Goal: Information Seeking & Learning: Learn about a topic

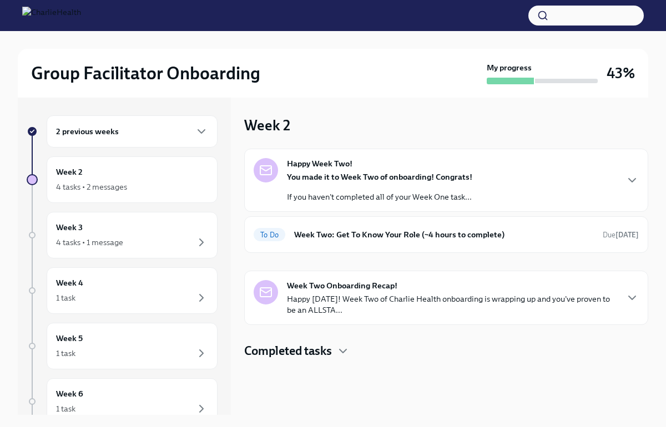
scroll to position [39, 0]
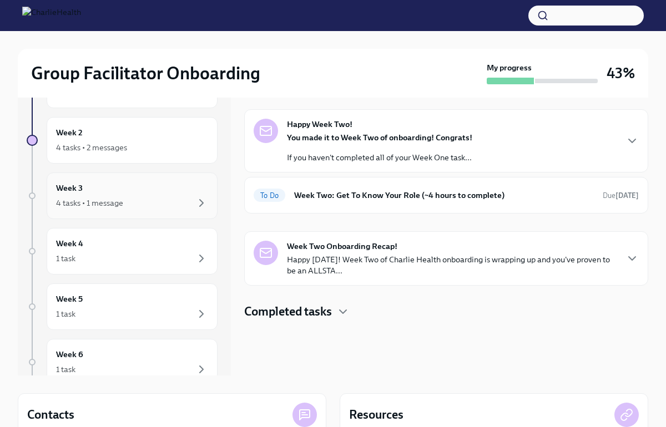
click at [157, 216] on div "Week 3 4 tasks • 1 message" at bounding box center [132, 196] width 171 height 47
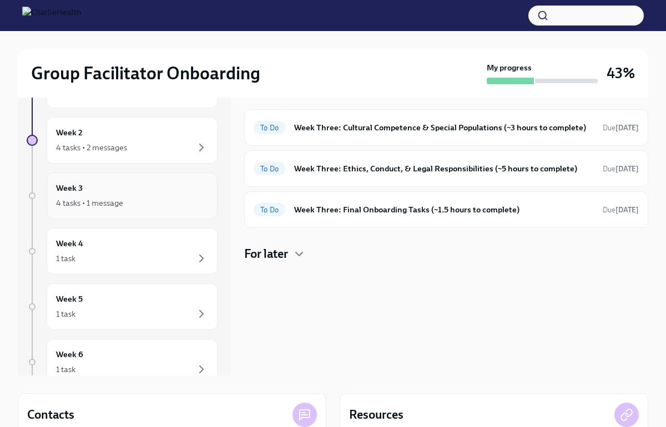
click at [152, 190] on div "Week 3 4 tasks • 1 message" at bounding box center [132, 196] width 152 height 28
click at [149, 169] on div "2 previous weeks Week 2 4 tasks • 2 messages Week 3 4 tasks • 1 message Week 4 …" at bounding box center [122, 263] width 191 height 374
click at [79, 188] on h6 "Week 3" at bounding box center [69, 188] width 27 height 12
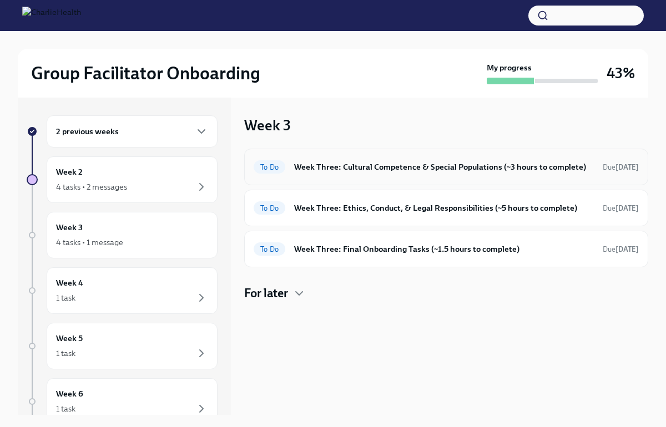
click at [526, 169] on h6 "Week Three: Cultural Competence & Special Populations (~3 hours to complete)" at bounding box center [444, 167] width 300 height 12
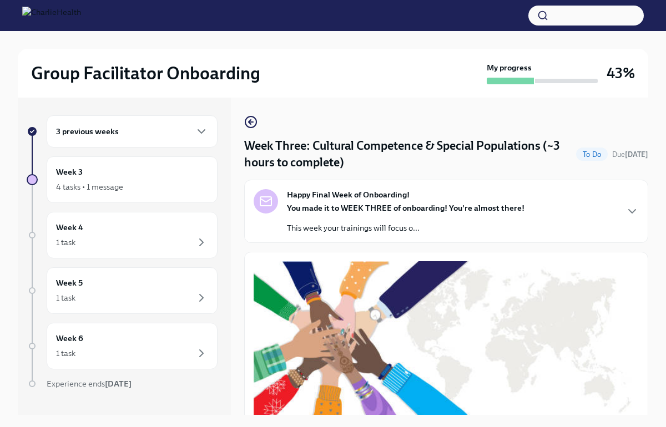
click at [570, 201] on div "Happy Final Week of Onboarding! You made it to WEEK THREE of onboarding! You're…" at bounding box center [446, 211] width 385 height 44
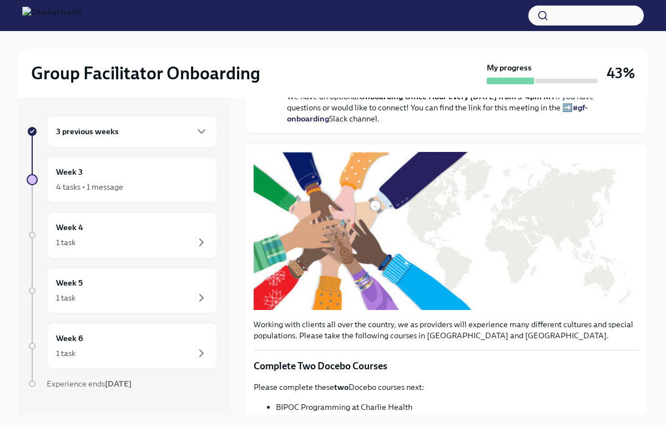
scroll to position [340, 0]
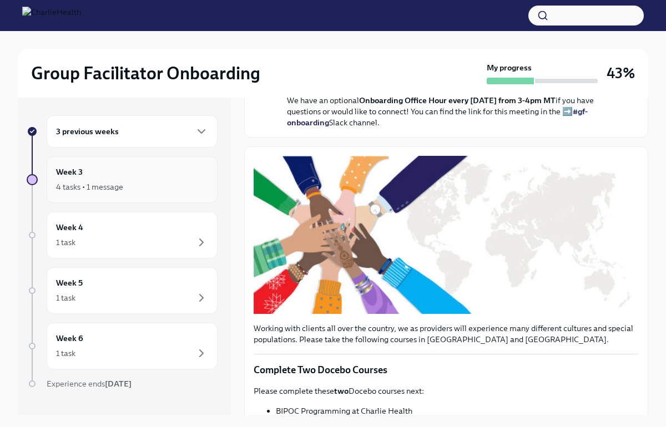
click at [159, 176] on div "Week 3 4 tasks • 1 message" at bounding box center [132, 180] width 152 height 28
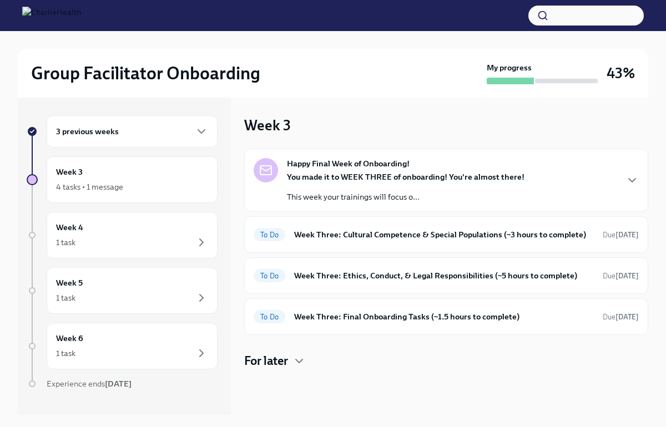
click at [173, 135] on div "3 previous weeks" at bounding box center [132, 131] width 152 height 13
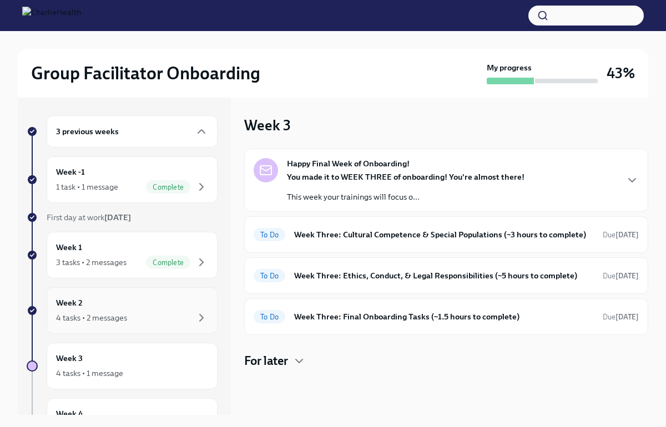
click at [153, 303] on div "Week 2 4 tasks • 2 messages" at bounding box center [132, 311] width 152 height 28
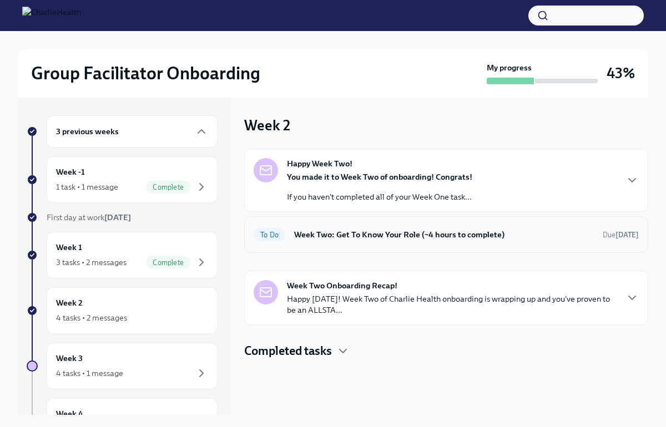
click at [490, 226] on div "To Do Week Two: Get To Know Your Role (~4 hours to complete) Due [DATE]" at bounding box center [446, 235] width 385 height 18
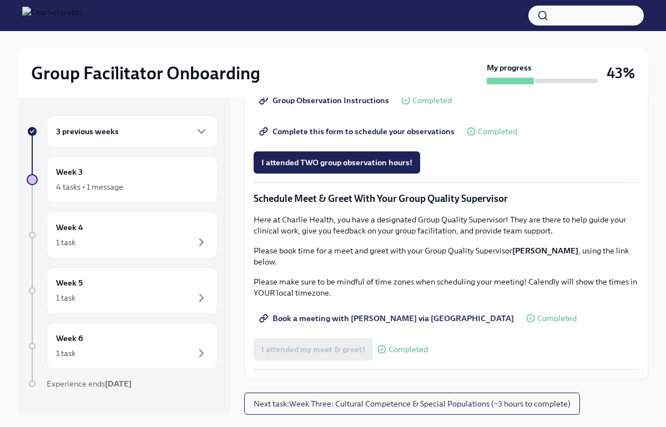
scroll to position [852, 0]
click at [408, 137] on span "Complete this form to schedule your observations" at bounding box center [357, 131] width 193 height 11
click at [123, 187] on div "4 tasks • 1 message" at bounding box center [89, 186] width 67 height 11
